Goal: Transaction & Acquisition: Purchase product/service

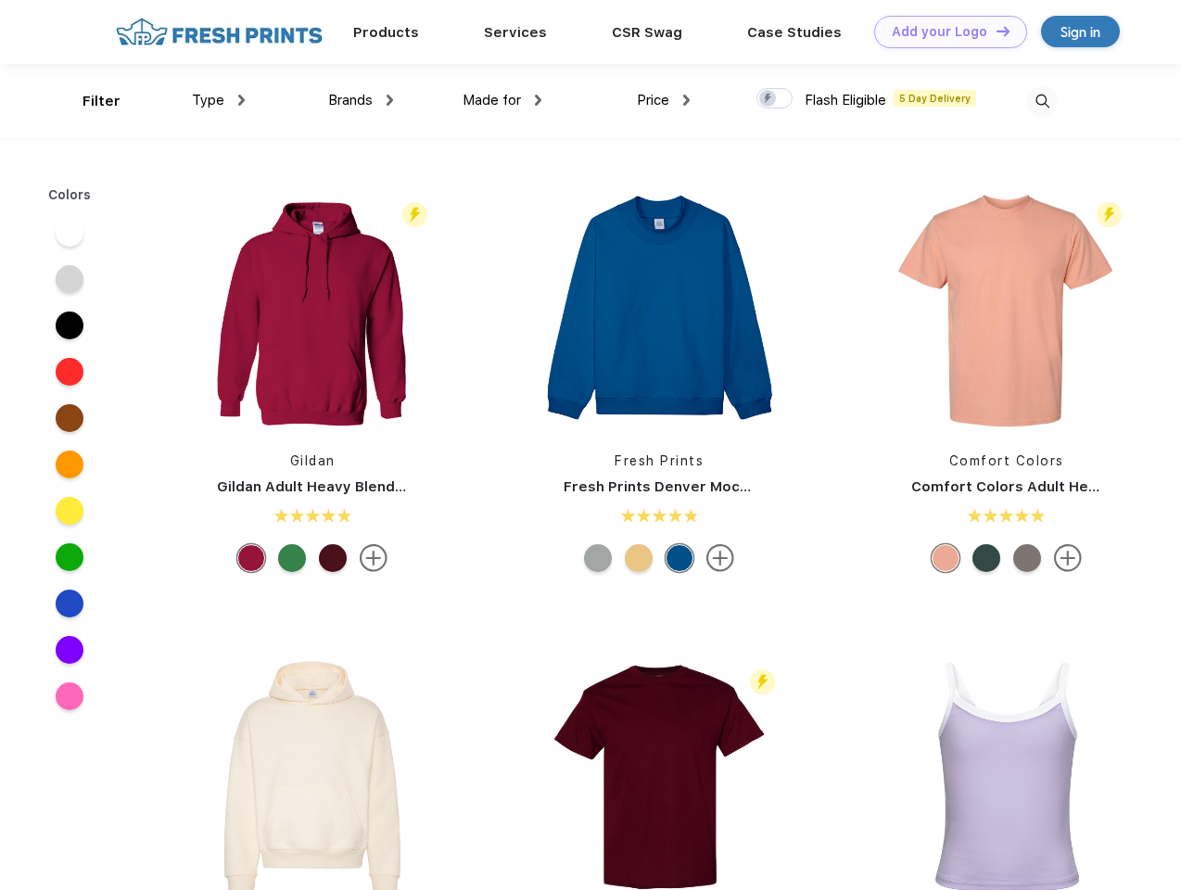
click at [944, 32] on link "Add your Logo Design Tool" at bounding box center [950, 32] width 153 height 32
click at [0, 0] on div "Design Tool" at bounding box center [0, 0] width 0 height 0
click at [995, 31] on link "Add your Logo Design Tool" at bounding box center [950, 32] width 153 height 32
click at [89, 101] on div "Filter" at bounding box center [102, 101] width 38 height 21
click at [219, 100] on span "Type" at bounding box center [208, 100] width 32 height 17
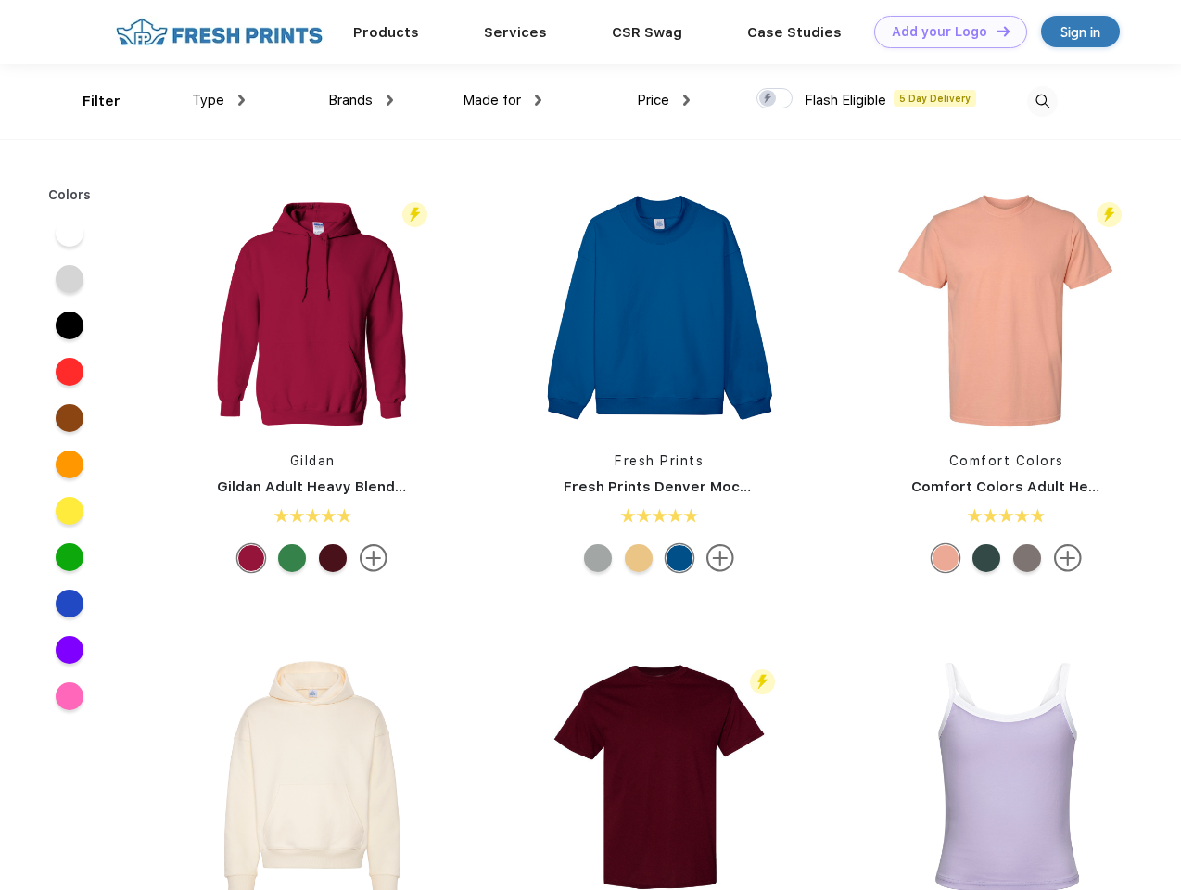
click at [361, 100] on span "Brands" at bounding box center [350, 100] width 45 height 17
click at [503, 100] on span "Made for" at bounding box center [492, 100] width 58 height 17
click at [664, 100] on span "Price" at bounding box center [653, 100] width 32 height 17
click at [775, 99] on div at bounding box center [775, 98] width 36 height 20
click at [769, 99] on input "checkbox" at bounding box center [763, 93] width 12 height 12
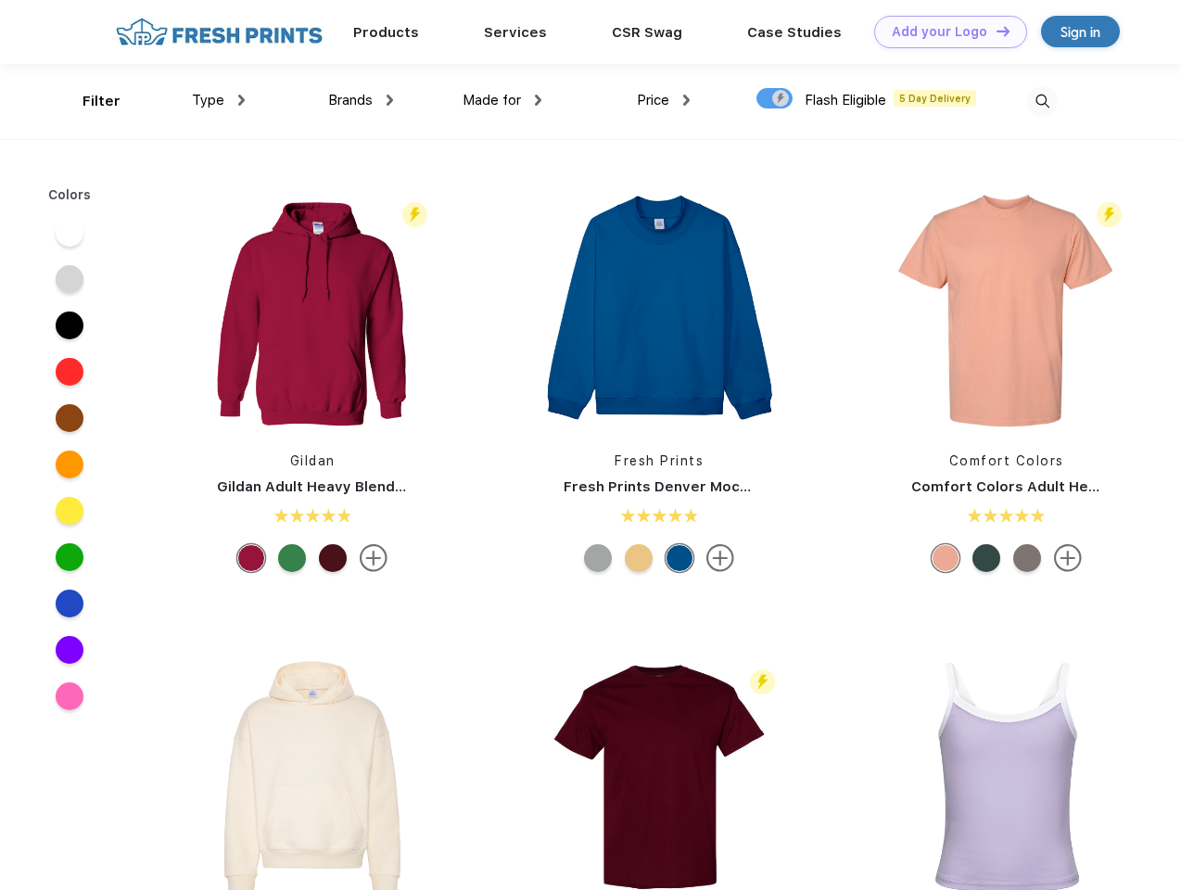
click at [1042, 101] on img at bounding box center [1042, 101] width 31 height 31
